Goal: Find specific page/section: Find specific page/section

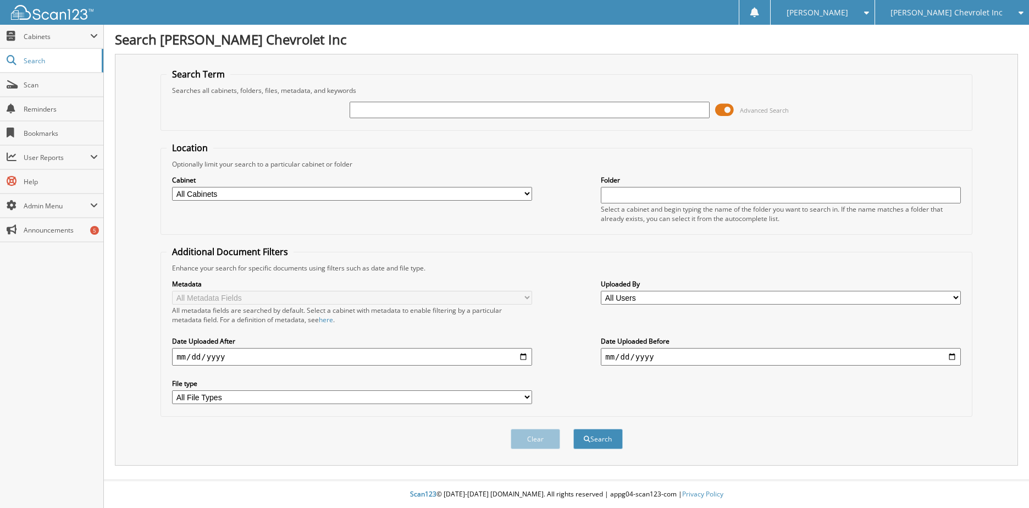
click at [430, 109] on input "text" at bounding box center [530, 110] width 360 height 16
type input "[US_VEHICLE_IDENTIFICATION_NUMBER]"
click at [573, 429] on button "Search" at bounding box center [597, 439] width 49 height 20
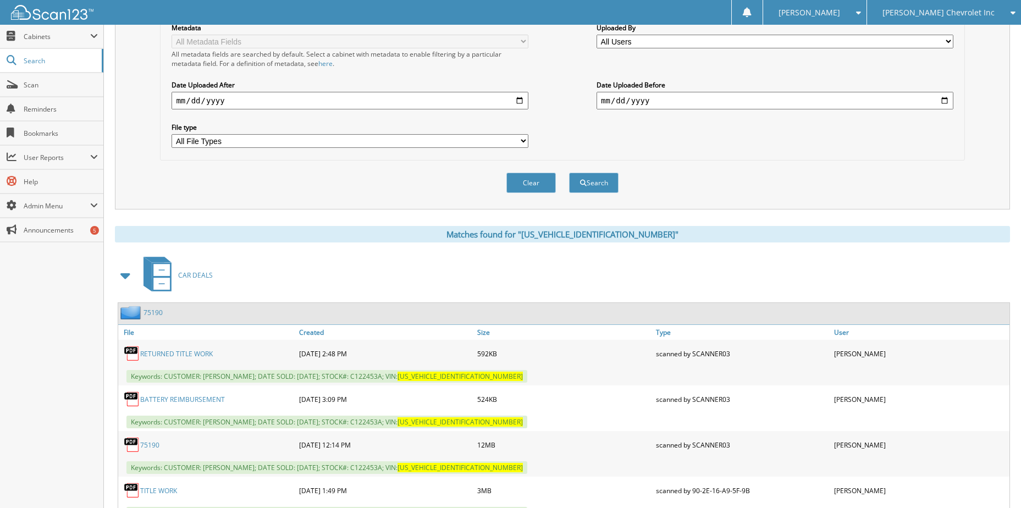
scroll to position [275, 0]
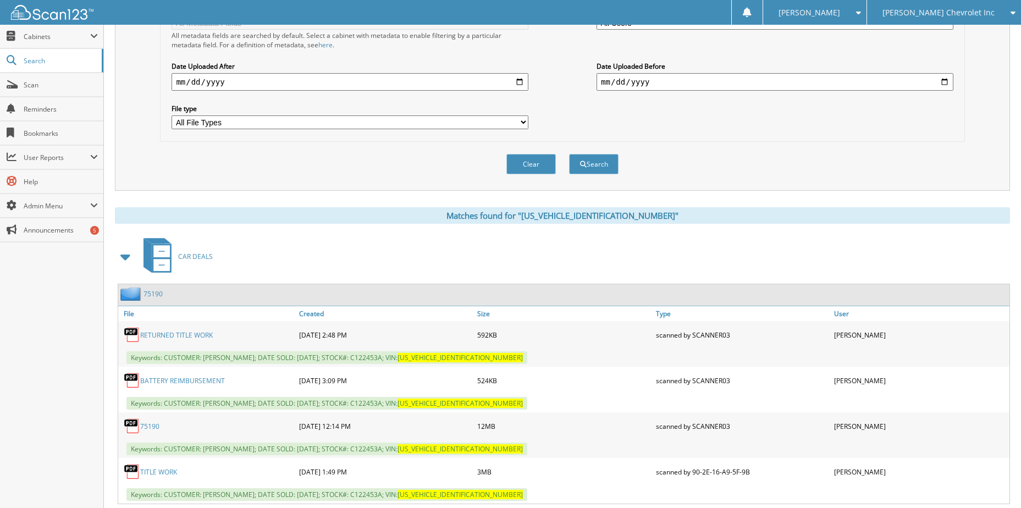
click at [173, 469] on link "TITLE WORK" at bounding box center [158, 471] width 37 height 9
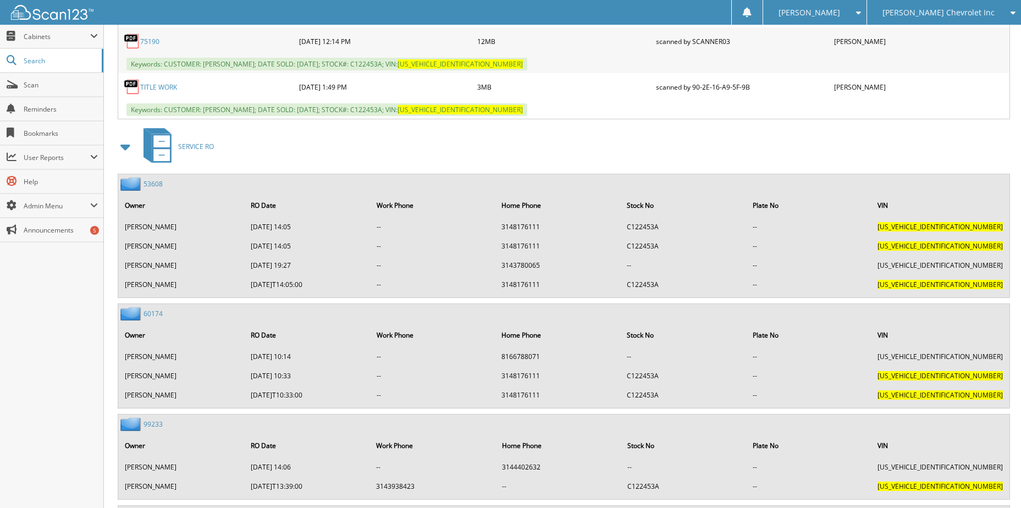
scroll to position [330, 0]
